Goal: Transaction & Acquisition: Purchase product/service

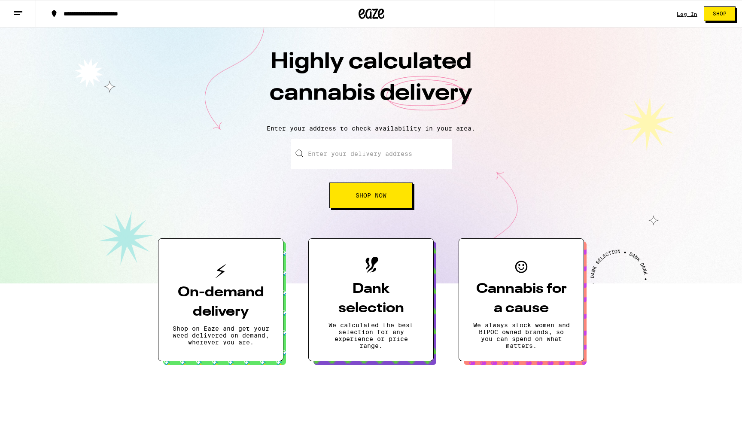
click at [383, 200] on button "Shop Now" at bounding box center [370, 195] width 83 height 26
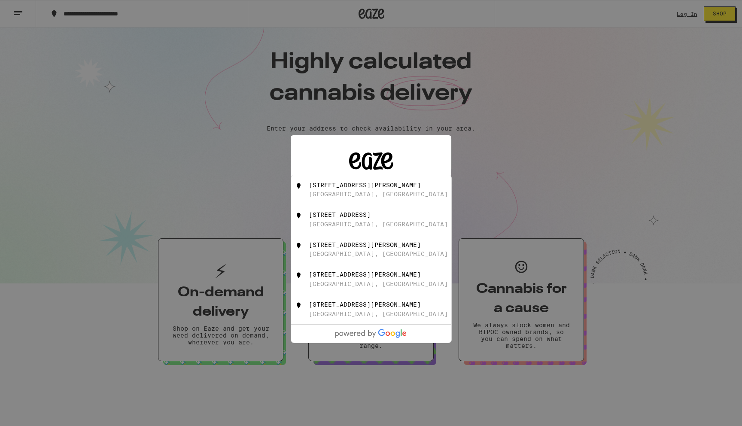
click at [383, 195] on div "8113 Fletcher Green Buena Park, CA" at bounding box center [385, 190] width 153 height 16
type input "8113 Fletcher Green, Buena Park, CA"
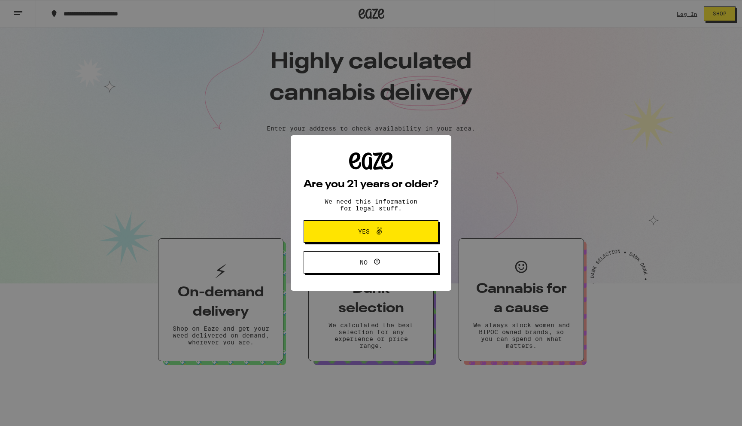
click at [385, 230] on span "Yes" at bounding box center [370, 231] width 65 height 11
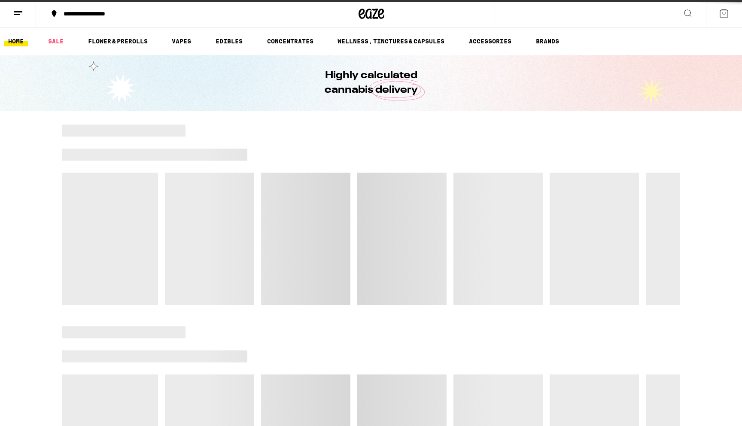
click at [388, 192] on div at bounding box center [371, 214] width 618 height 180
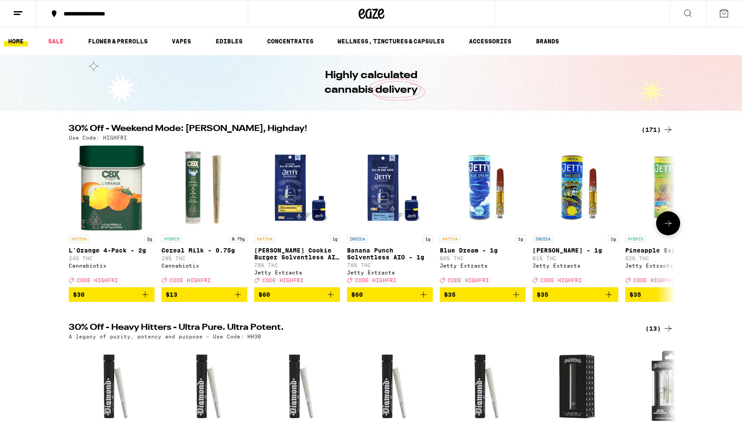
click at [209, 300] on span "$13" at bounding box center [204, 294] width 77 height 10
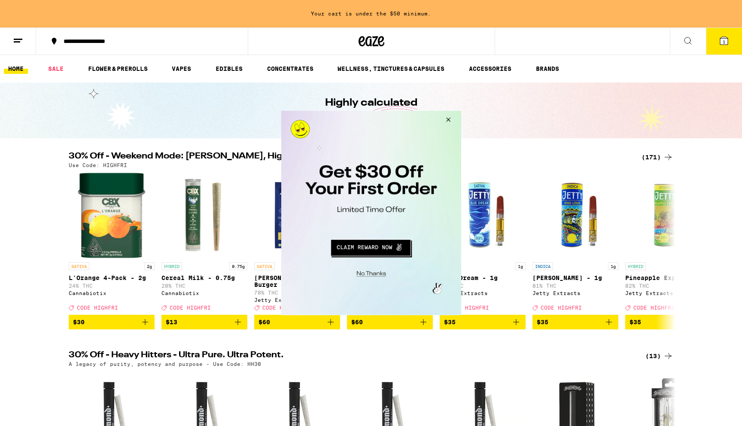
click at [444, 115] on button "Close Modal" at bounding box center [446, 121] width 23 height 21
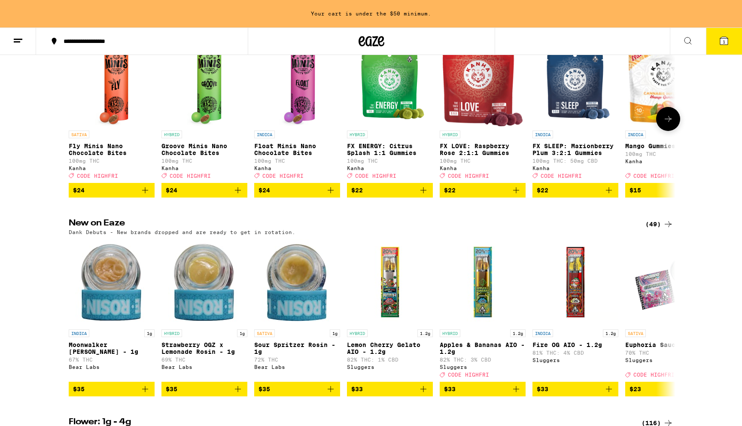
scroll to position [531, 0]
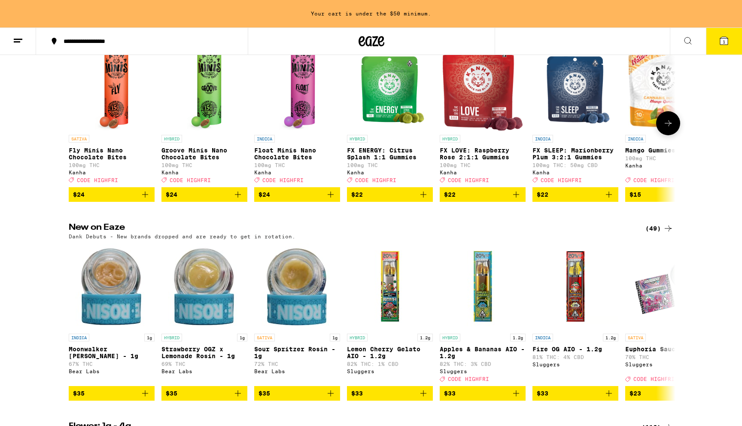
click at [666, 128] on icon at bounding box center [668, 123] width 10 height 10
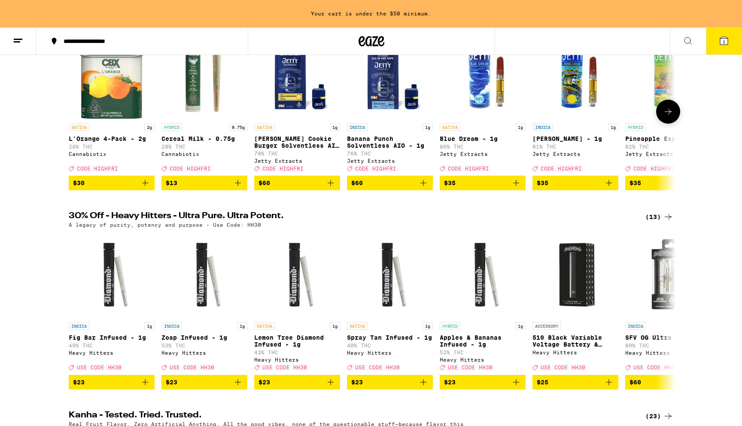
scroll to position [0, 0]
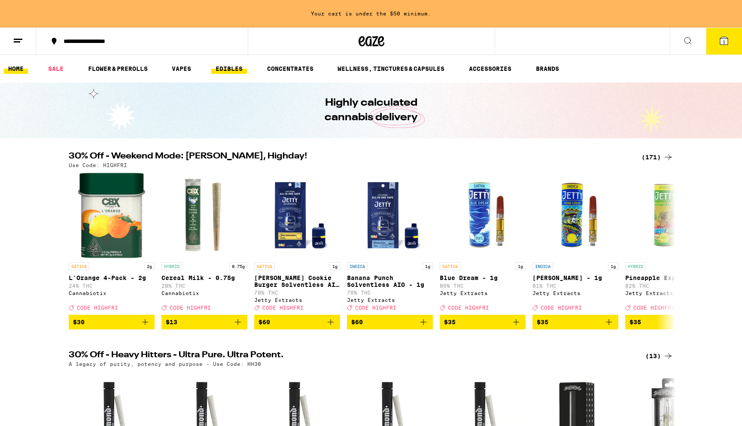
click at [230, 67] on link "EDIBLES" at bounding box center [229, 69] width 36 height 10
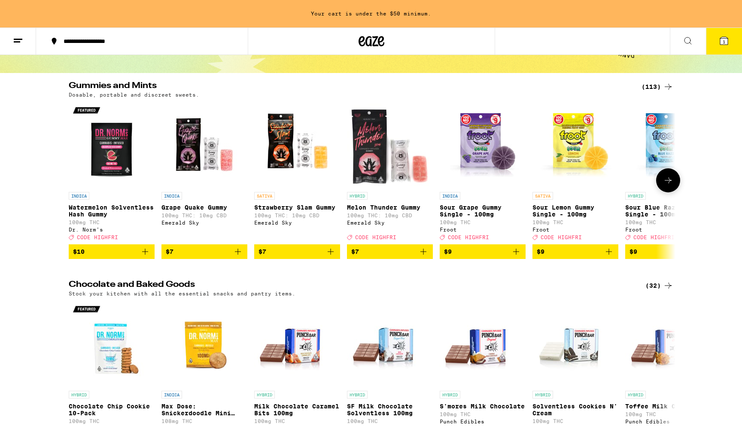
scroll to position [67, 0]
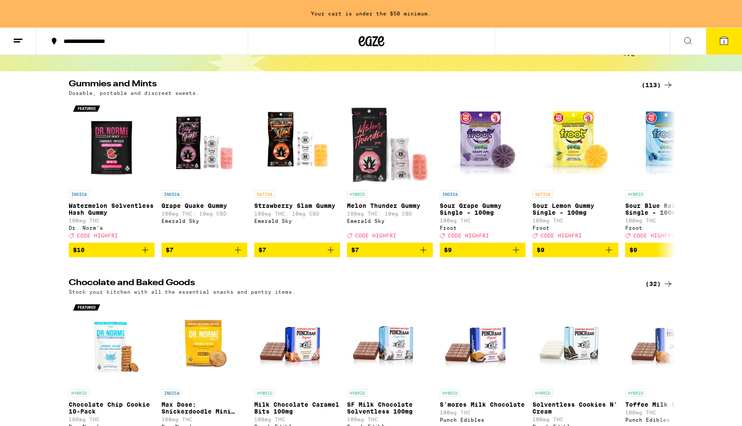
click at [650, 82] on div "(113)" at bounding box center [657, 85] width 32 height 10
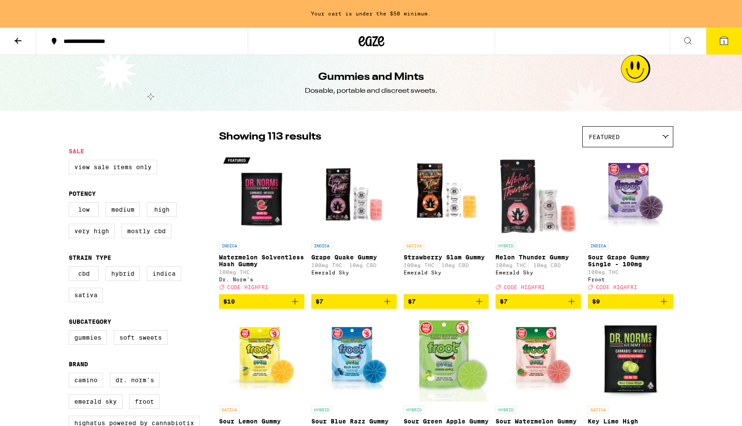
click at [620, 138] on div "Featured" at bounding box center [627, 137] width 90 height 20
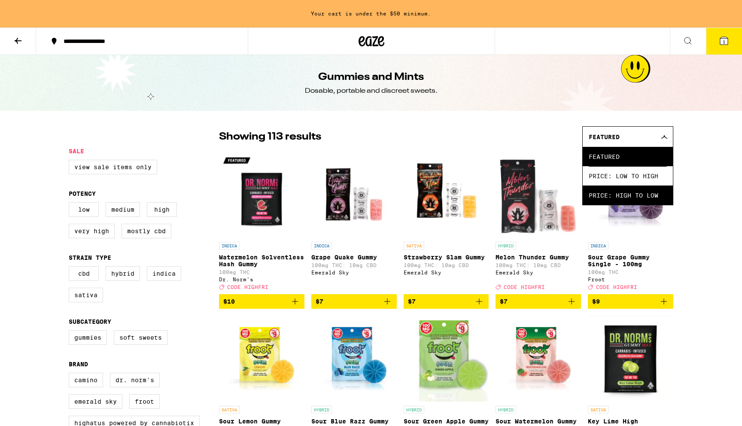
click at [612, 197] on span "Price: High to Low" at bounding box center [627, 194] width 78 height 19
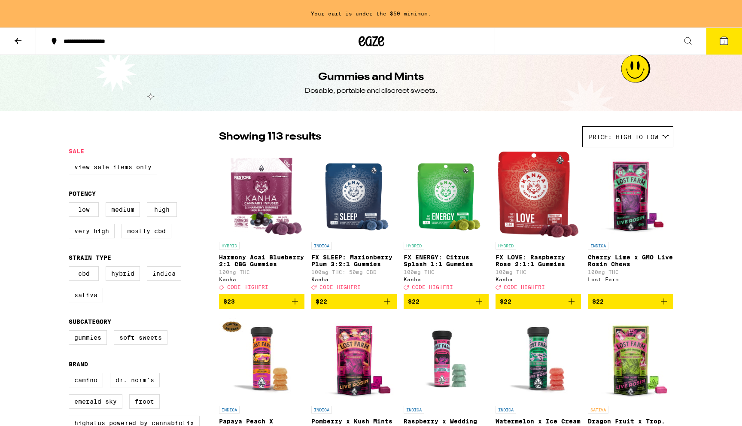
click at [27, 41] on button at bounding box center [18, 41] width 36 height 27
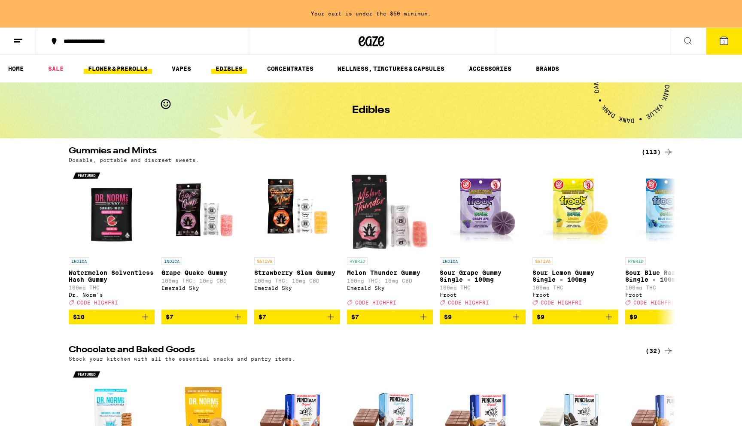
click at [122, 73] on link "FLOWER & PREROLLS" at bounding box center [118, 69] width 68 height 10
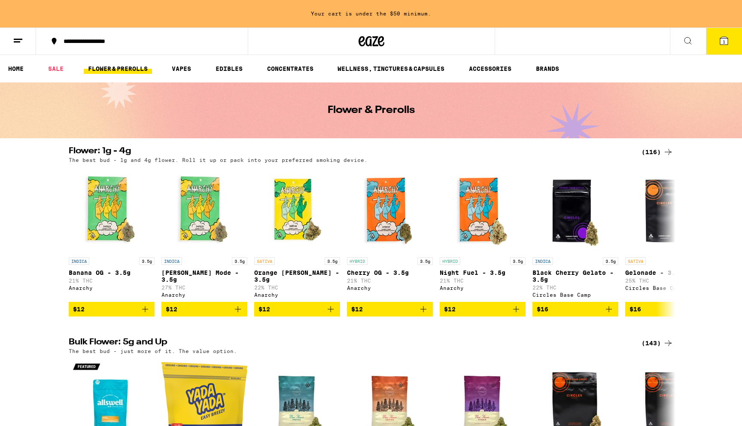
click at [661, 148] on div "(116)" at bounding box center [657, 152] width 32 height 10
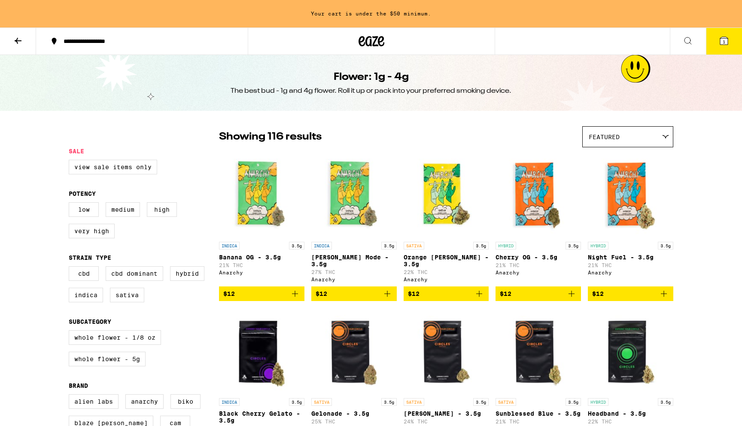
click at [652, 138] on div "Featured" at bounding box center [627, 137] width 90 height 20
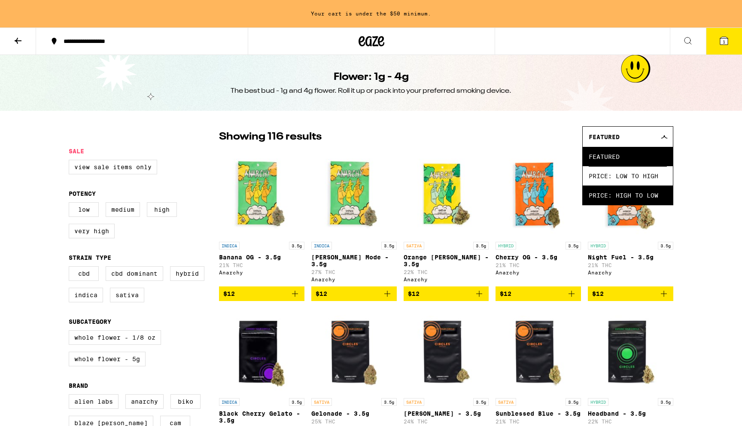
click at [633, 193] on span "Price: High to Low" at bounding box center [627, 194] width 78 height 19
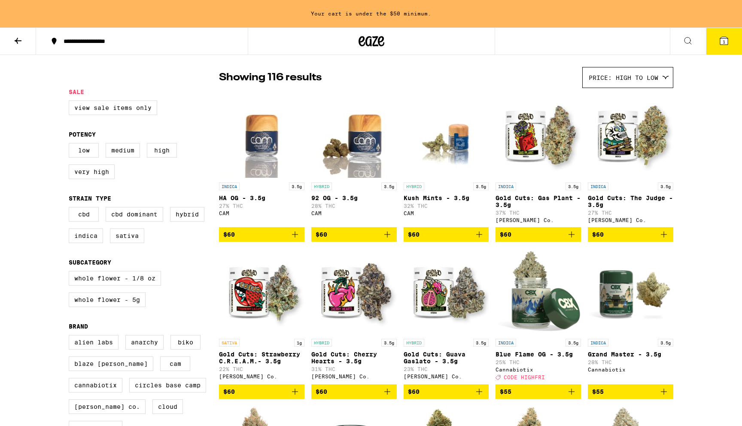
scroll to position [73, 0]
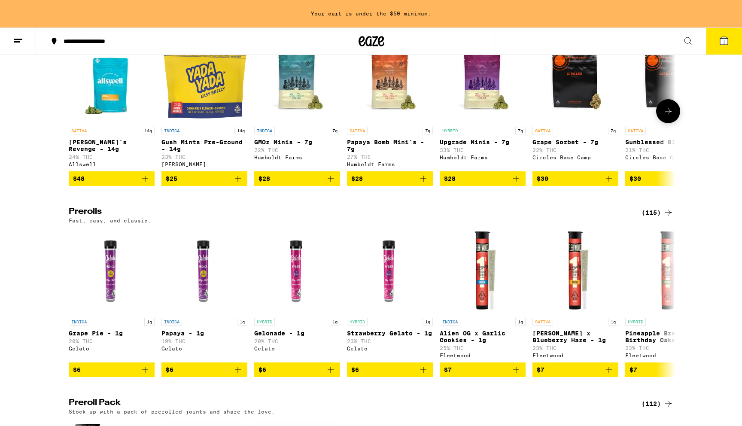
scroll to position [333, 0]
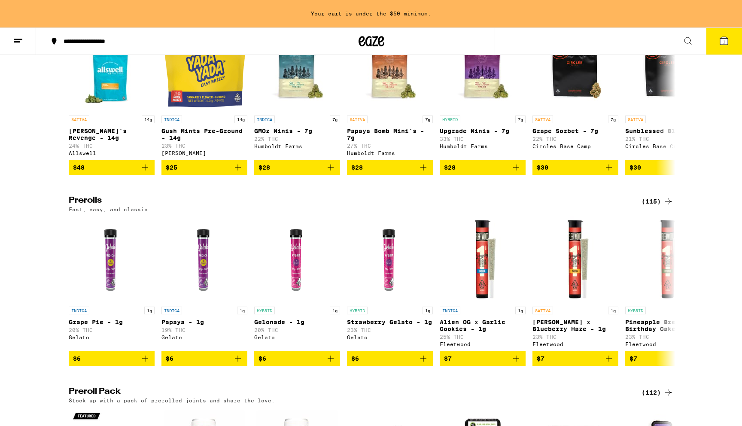
click at [655, 205] on div "Flower: 1g - 4g (116) The best bud - 1g and 4g flower. Roll it up or pack into …" at bounding box center [371, 337] width 742 height 1047
click at [655, 206] on div "(115)" at bounding box center [657, 201] width 32 height 10
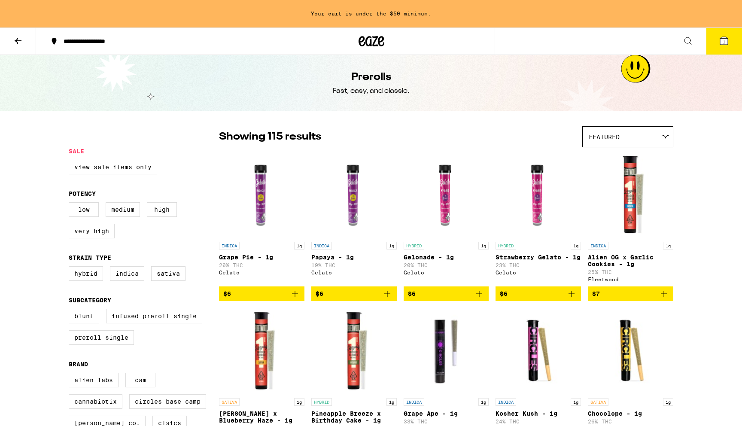
click at [628, 141] on div "Featured" at bounding box center [627, 137] width 90 height 20
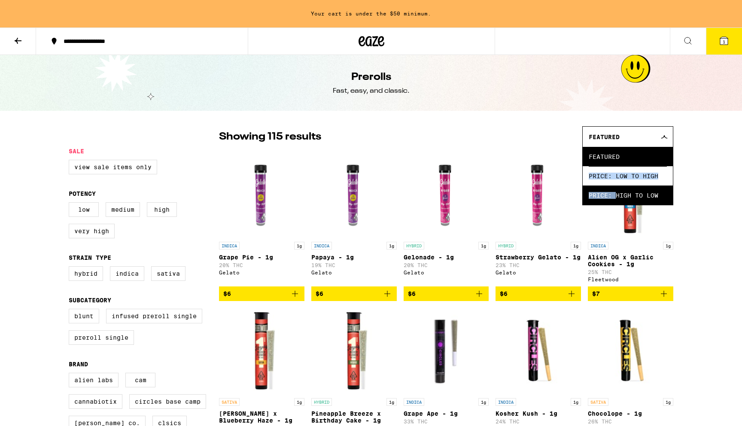
drag, startPoint x: 618, startPoint y: 173, endPoint x: 615, endPoint y: 196, distance: 23.3
click at [615, 196] on ul "Featured Price: Low to High Price: High to Low" at bounding box center [627, 176] width 90 height 58
click at [615, 196] on span "Price: High to Low" at bounding box center [627, 194] width 78 height 19
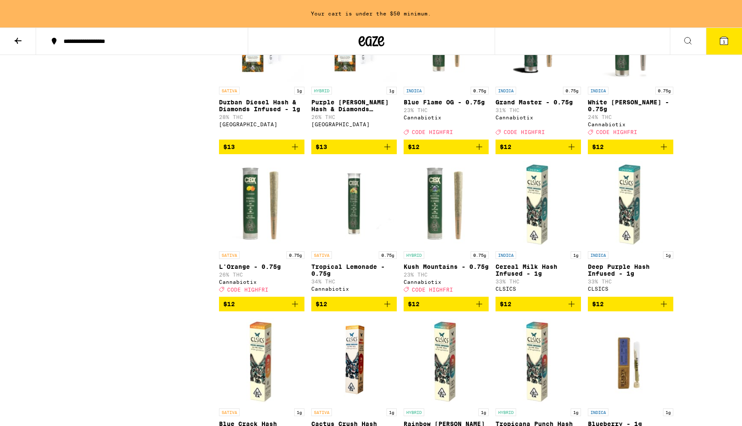
scroll to position [2361, 0]
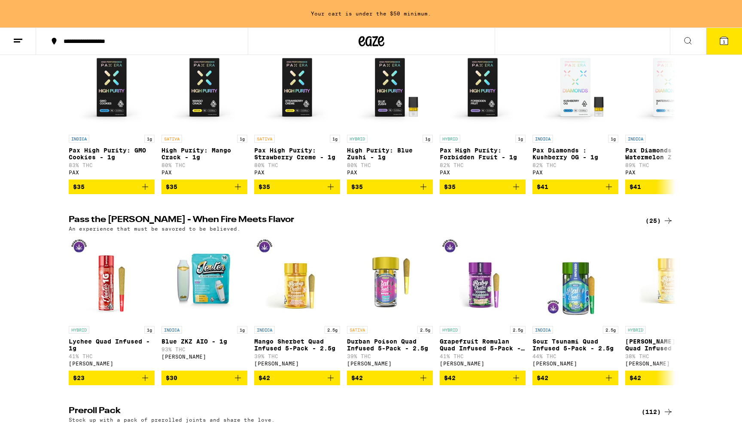
scroll to position [1950, 0]
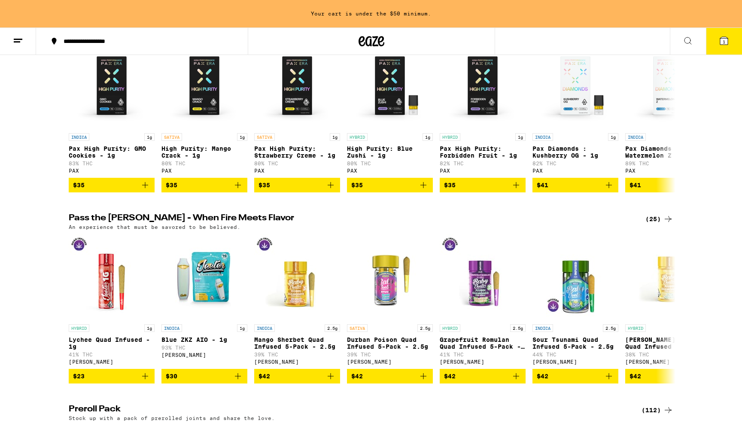
click at [20, 38] on icon at bounding box center [18, 41] width 10 height 10
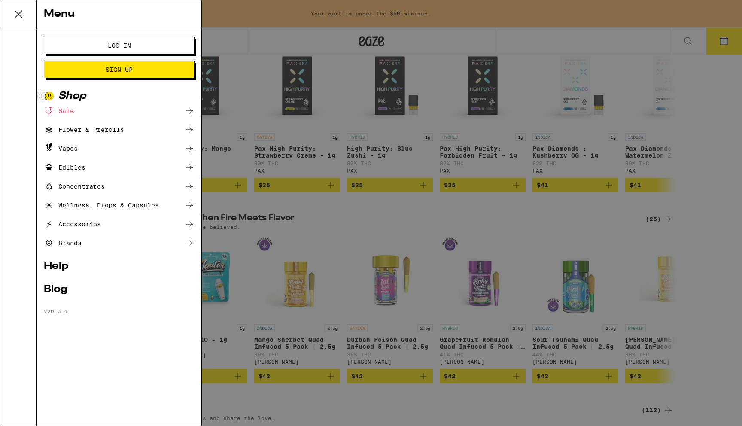
click at [91, 127] on div "Flower & Prerolls" at bounding box center [84, 129] width 80 height 10
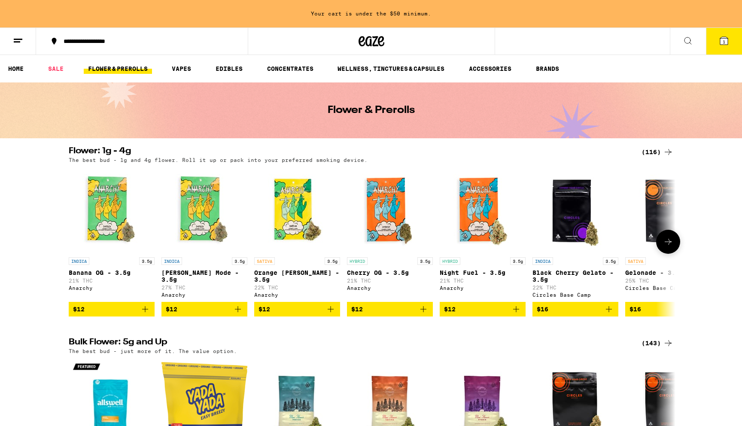
click at [664, 247] on icon at bounding box center [668, 241] width 10 height 10
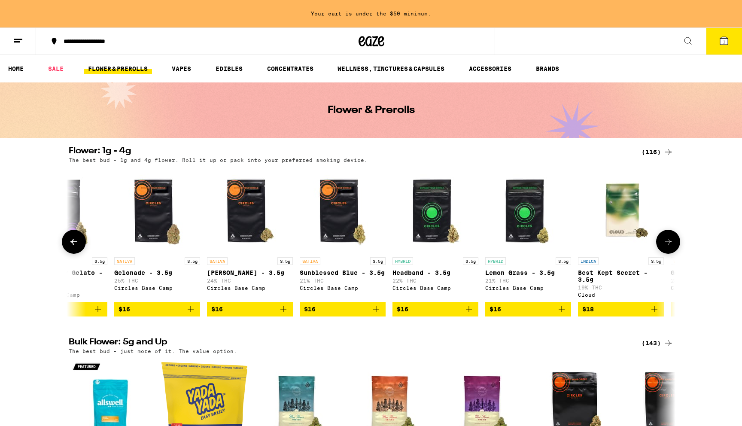
click at [664, 247] on icon at bounding box center [668, 241] width 10 height 10
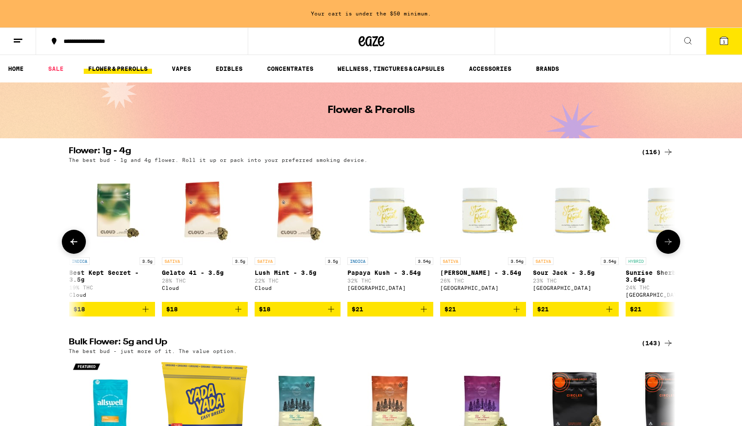
scroll to position [0, 1022]
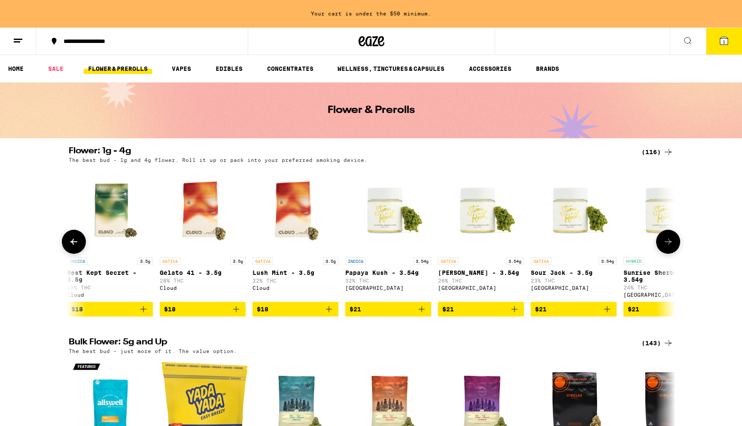
click at [664, 247] on icon at bounding box center [668, 241] width 10 height 10
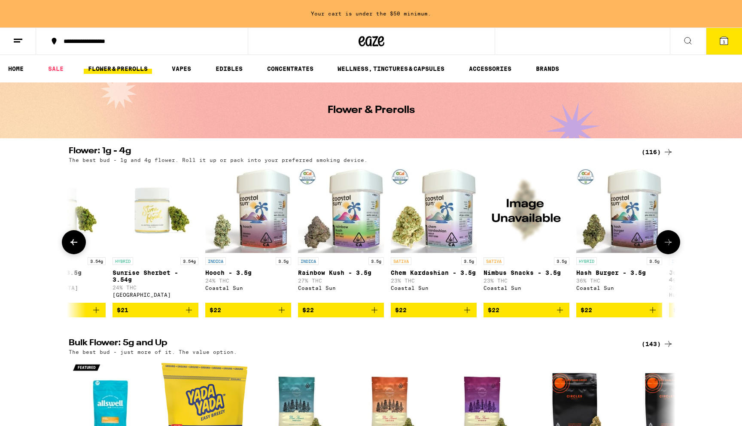
click at [664, 247] on icon at bounding box center [668, 242] width 10 height 10
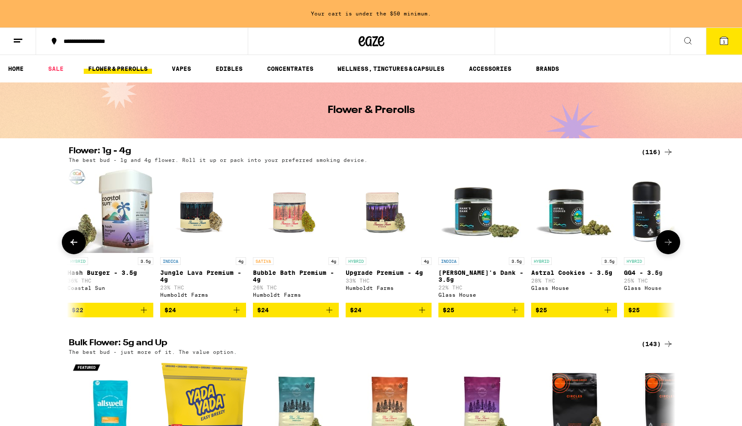
scroll to position [0, 2043]
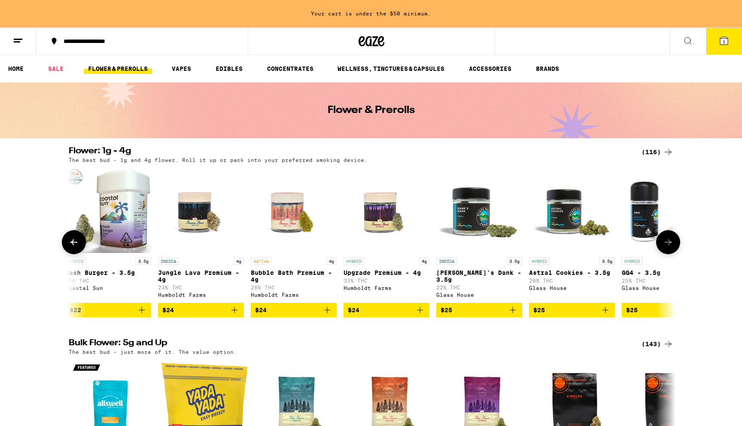
click at [664, 247] on icon at bounding box center [668, 242] width 10 height 10
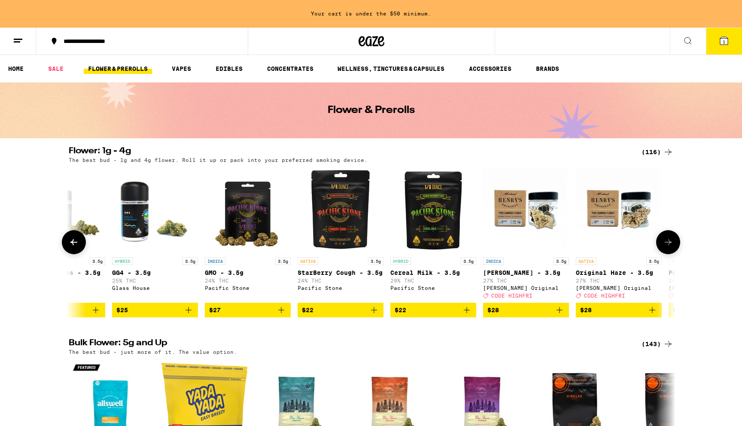
scroll to position [0, 2554]
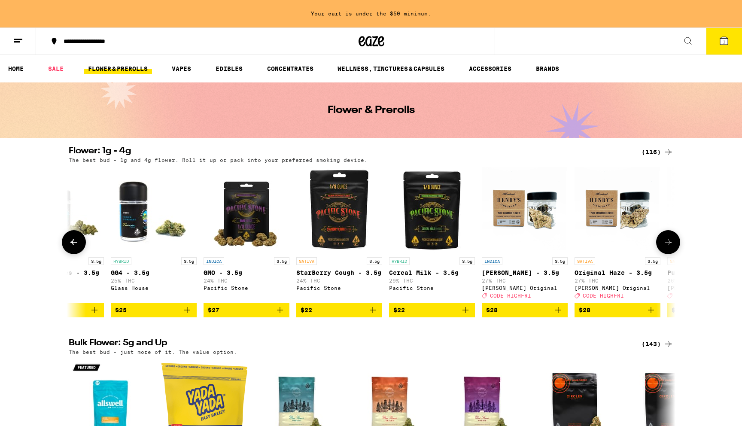
click at [664, 247] on icon at bounding box center [668, 242] width 10 height 10
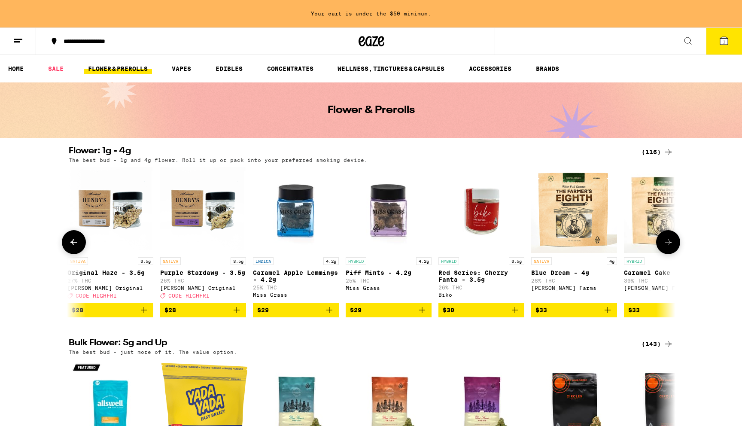
scroll to position [0, 3065]
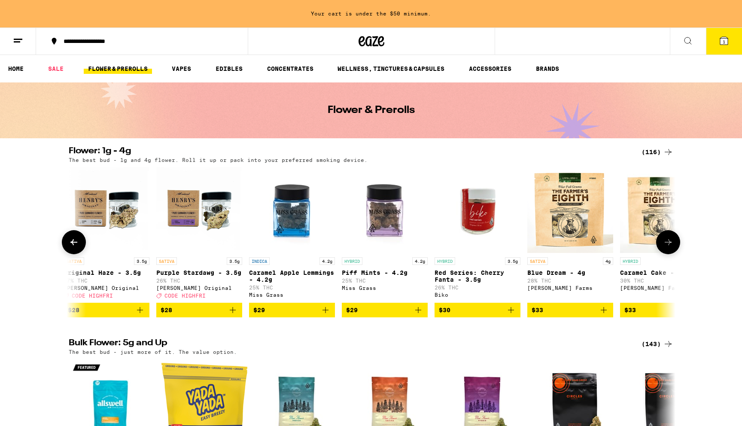
click at [664, 247] on icon at bounding box center [668, 242] width 10 height 10
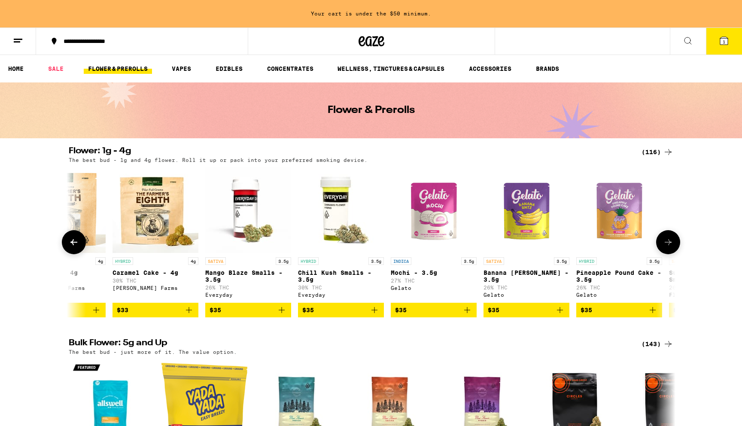
scroll to position [0, 3575]
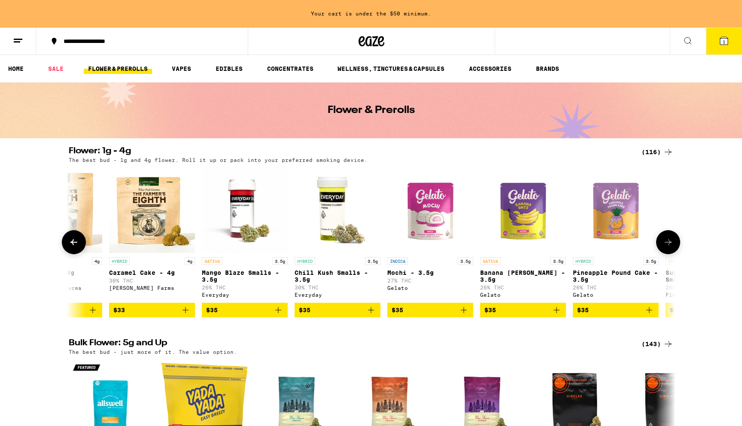
click at [664, 247] on icon at bounding box center [668, 242] width 10 height 10
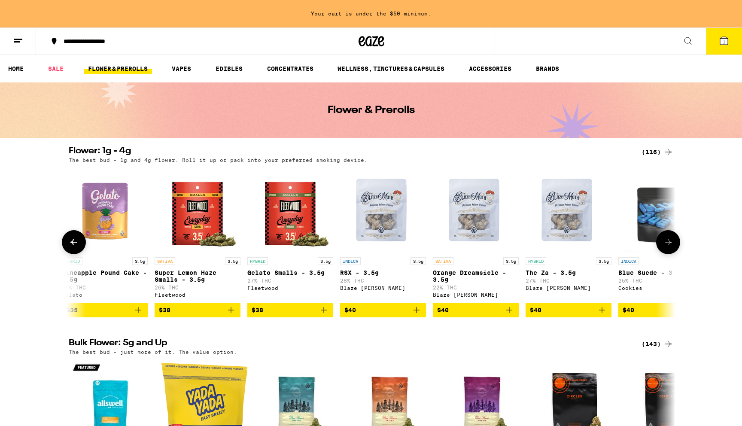
click at [664, 247] on icon at bounding box center [668, 242] width 10 height 10
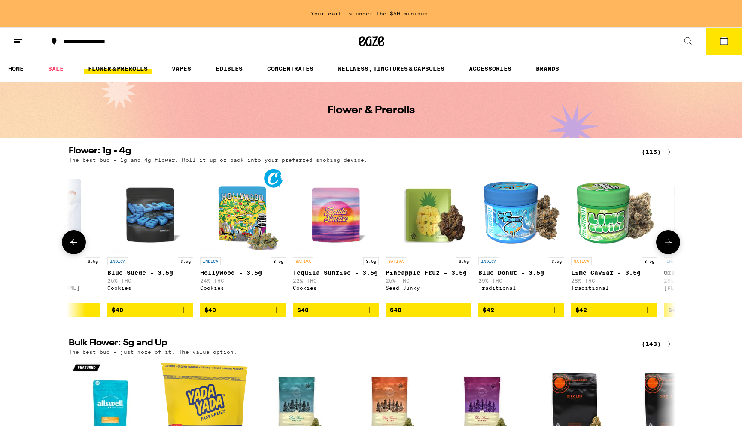
click at [664, 247] on icon at bounding box center [668, 242] width 10 height 10
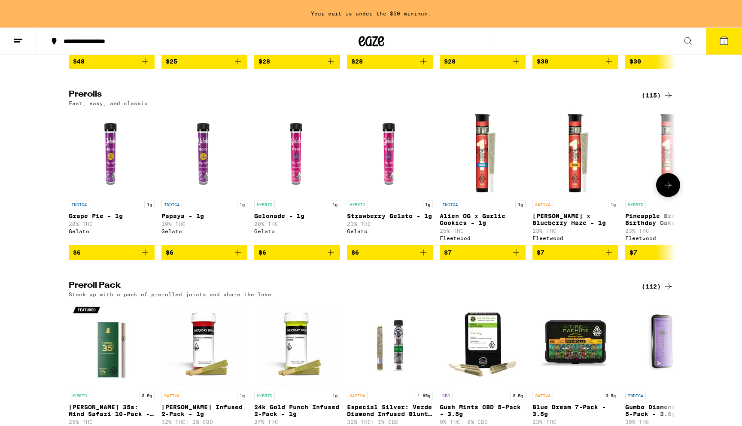
scroll to position [440, 0]
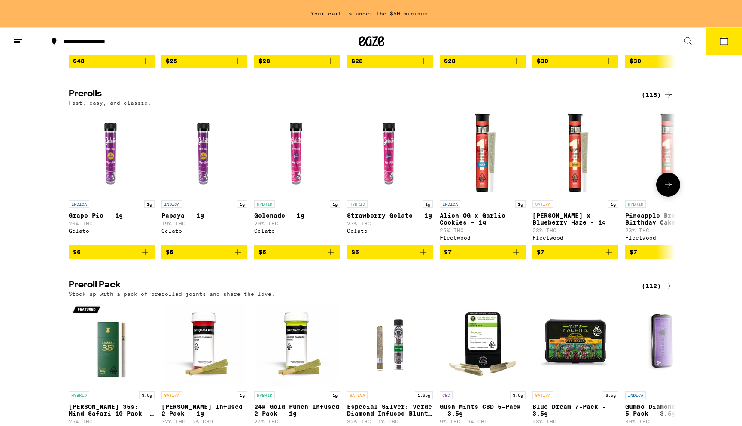
click at [665, 190] on icon at bounding box center [668, 184] width 10 height 10
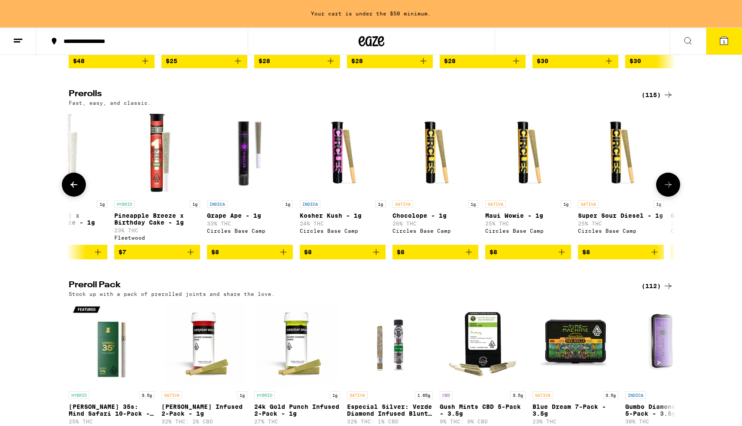
click at [665, 190] on icon at bounding box center [668, 184] width 10 height 10
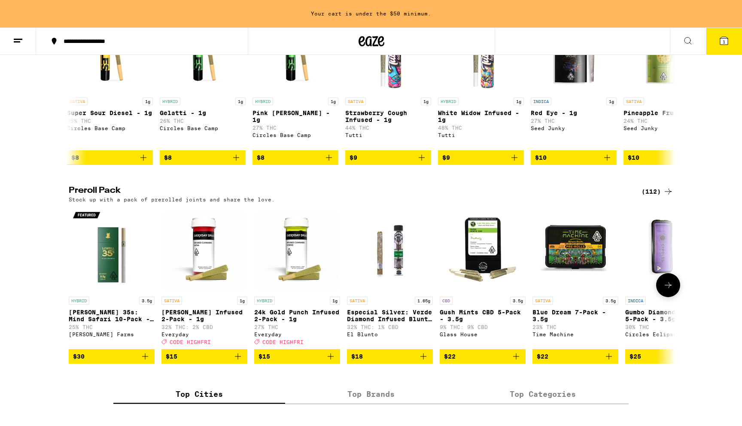
scroll to position [549, 0]
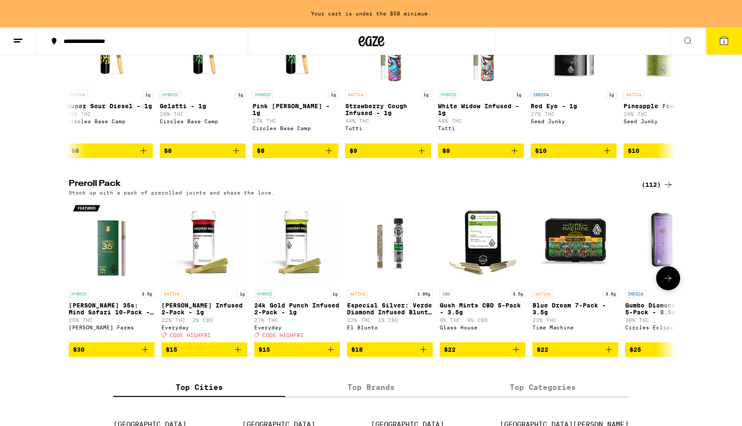
click at [666, 290] on button at bounding box center [668, 278] width 24 height 24
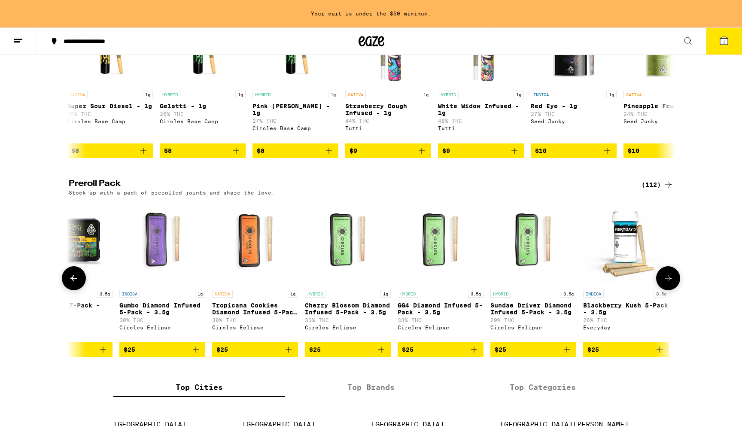
scroll to position [0, 511]
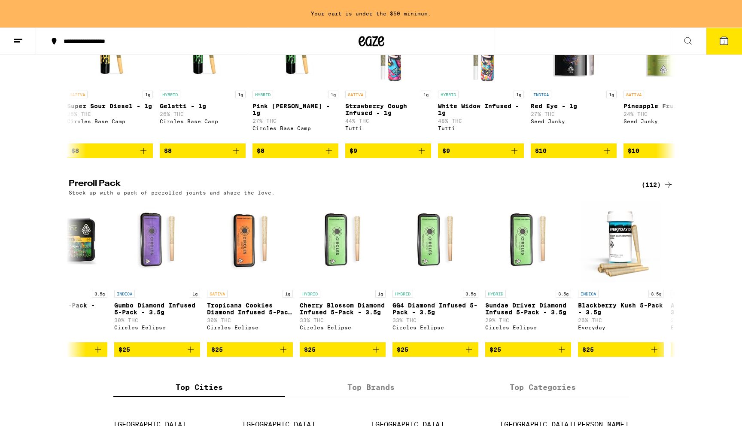
click at [652, 190] on div "(112)" at bounding box center [657, 184] width 32 height 10
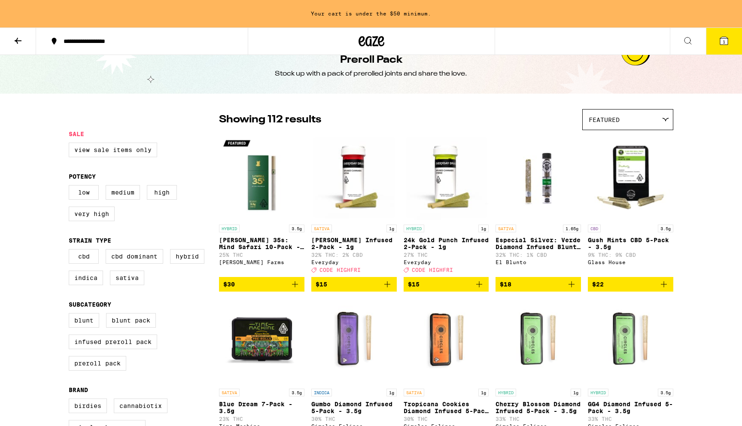
scroll to position [19, 0]
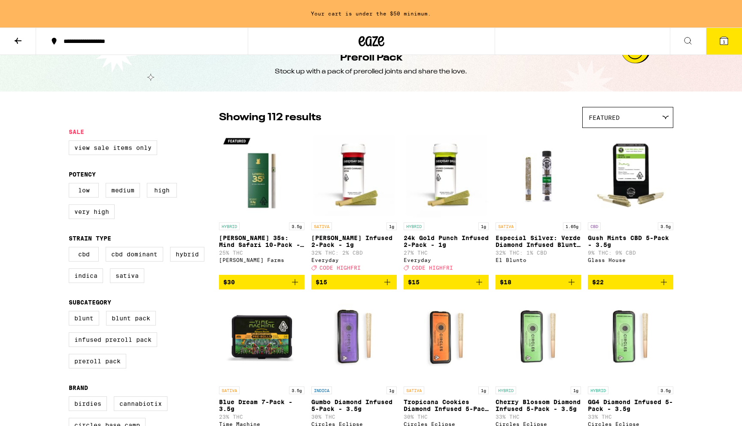
click at [646, 113] on div "Featured" at bounding box center [627, 117] width 90 height 20
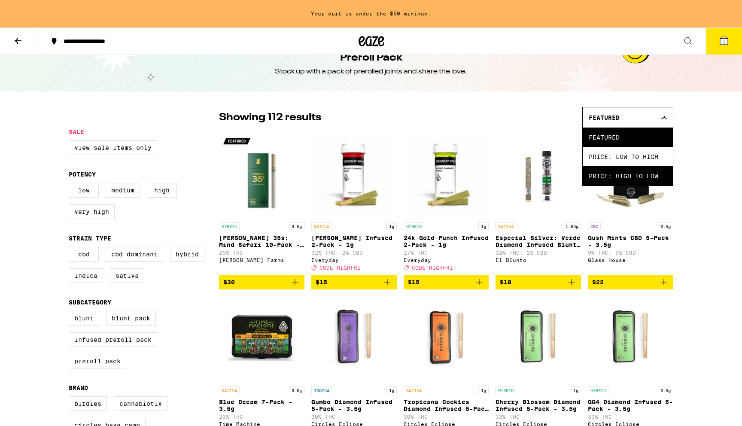
click at [618, 178] on span "Price: High to Low" at bounding box center [627, 175] width 78 height 19
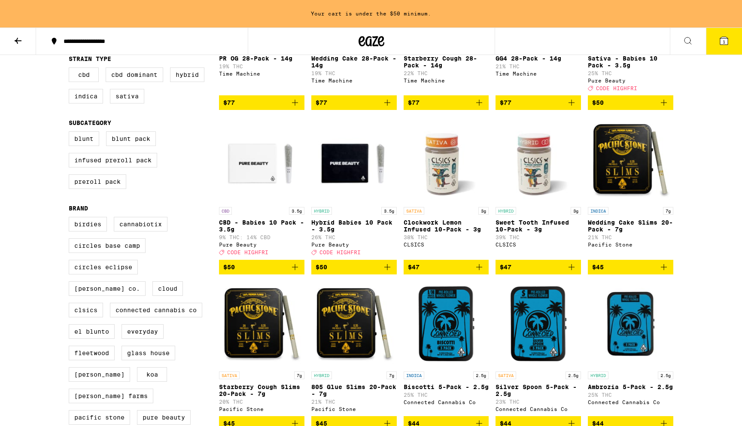
scroll to position [200, 0]
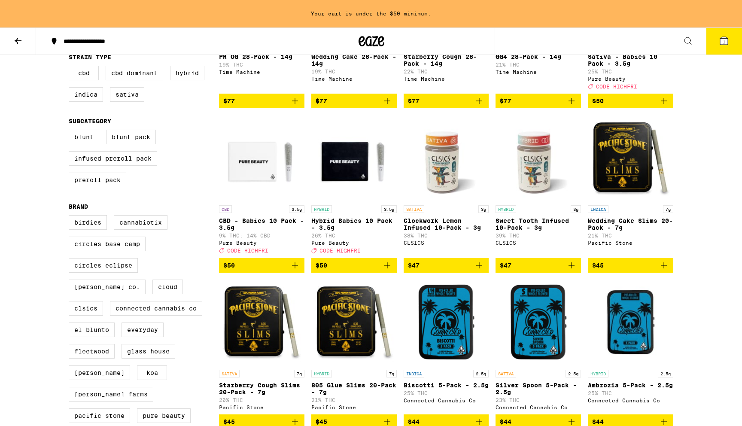
click at [464, 231] on p "Clockwork Lemon Infused 10-Pack - 3g" at bounding box center [445, 224] width 85 height 14
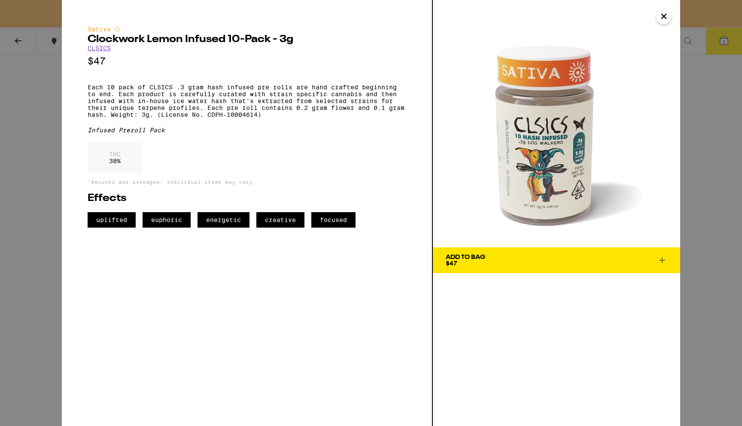
click at [660, 16] on icon "Close" at bounding box center [663, 16] width 10 height 13
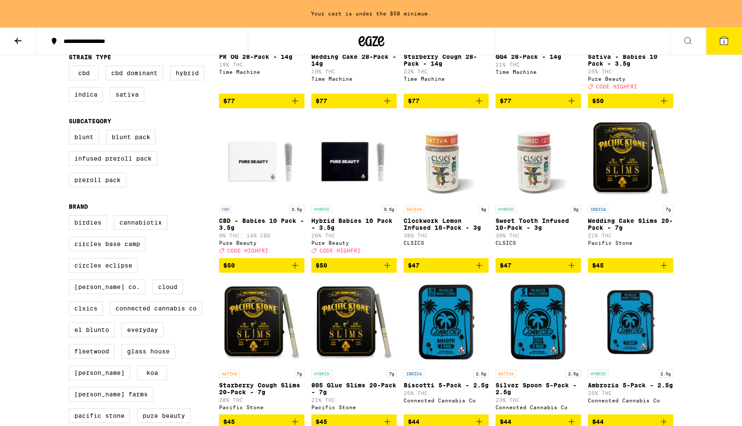
click at [522, 270] on span "$47" at bounding box center [538, 265] width 77 height 10
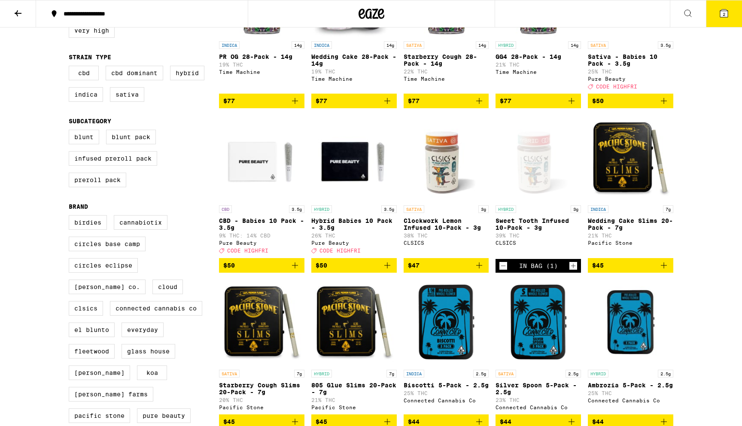
click at [727, 4] on button "2" at bounding box center [724, 13] width 36 height 27
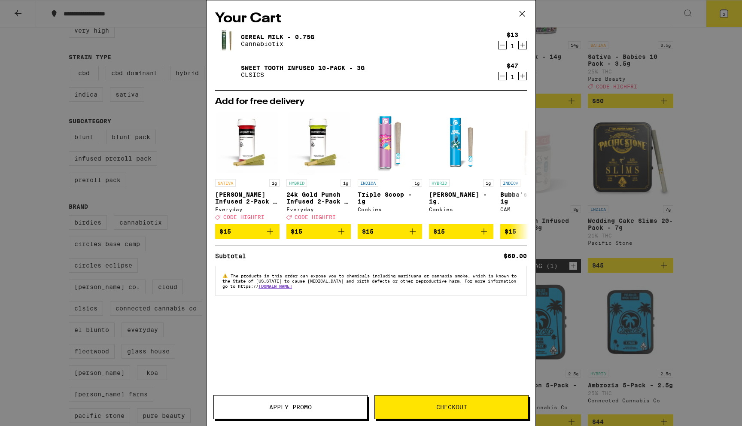
click at [499, 43] on icon "Decrement" at bounding box center [502, 45] width 8 height 10
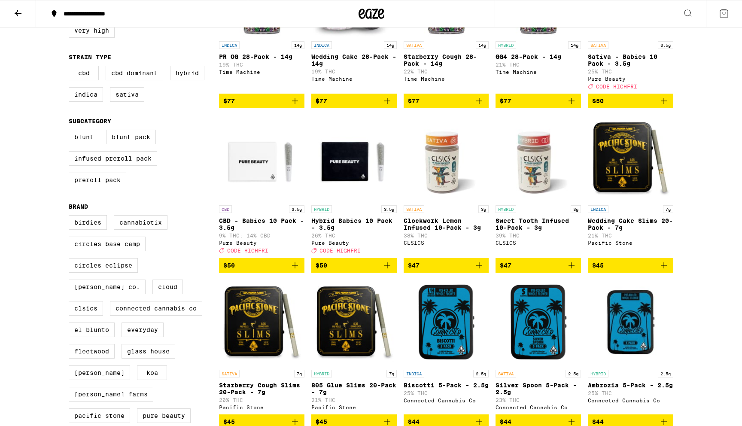
click at [729, 17] on button at bounding box center [724, 13] width 36 height 27
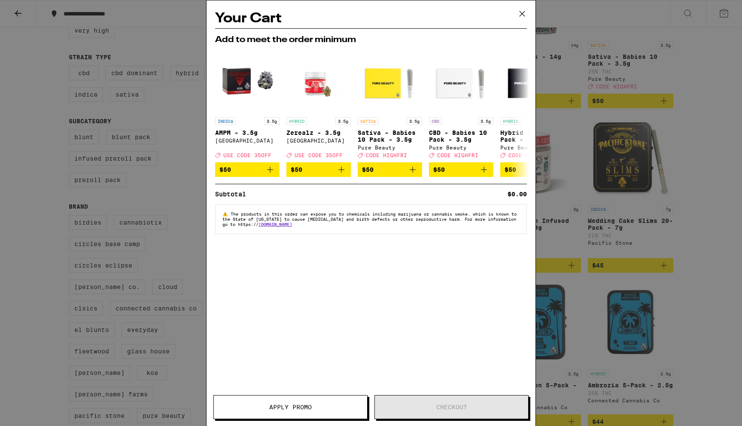
click at [524, 12] on icon at bounding box center [521, 13] width 13 height 13
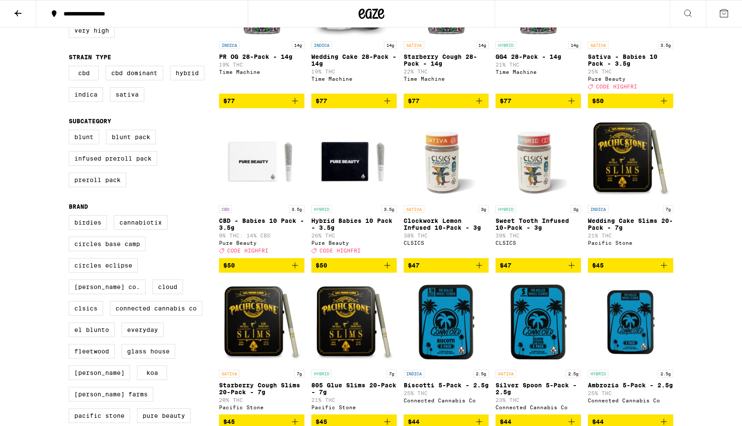
click at [522, 270] on span "$47" at bounding box center [538, 265] width 77 height 10
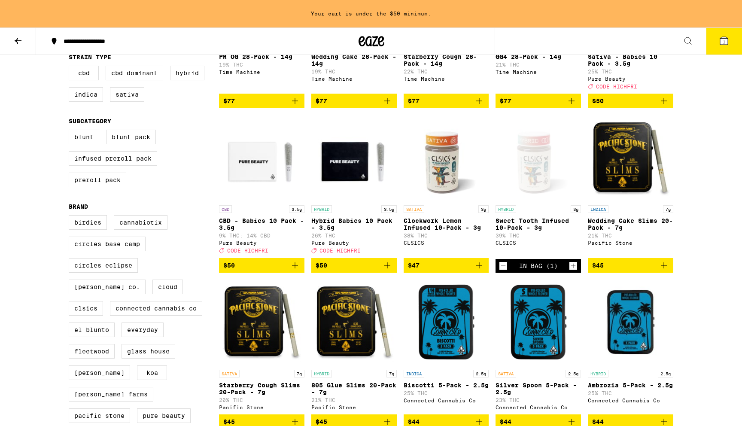
click at [728, 40] on icon at bounding box center [723, 41] width 10 height 10
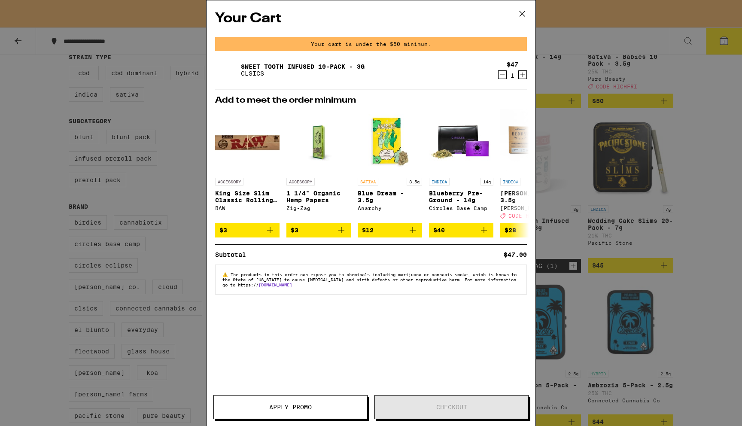
click at [521, 12] on icon at bounding box center [521, 13] width 13 height 13
